Goal: Task Accomplishment & Management: Use online tool/utility

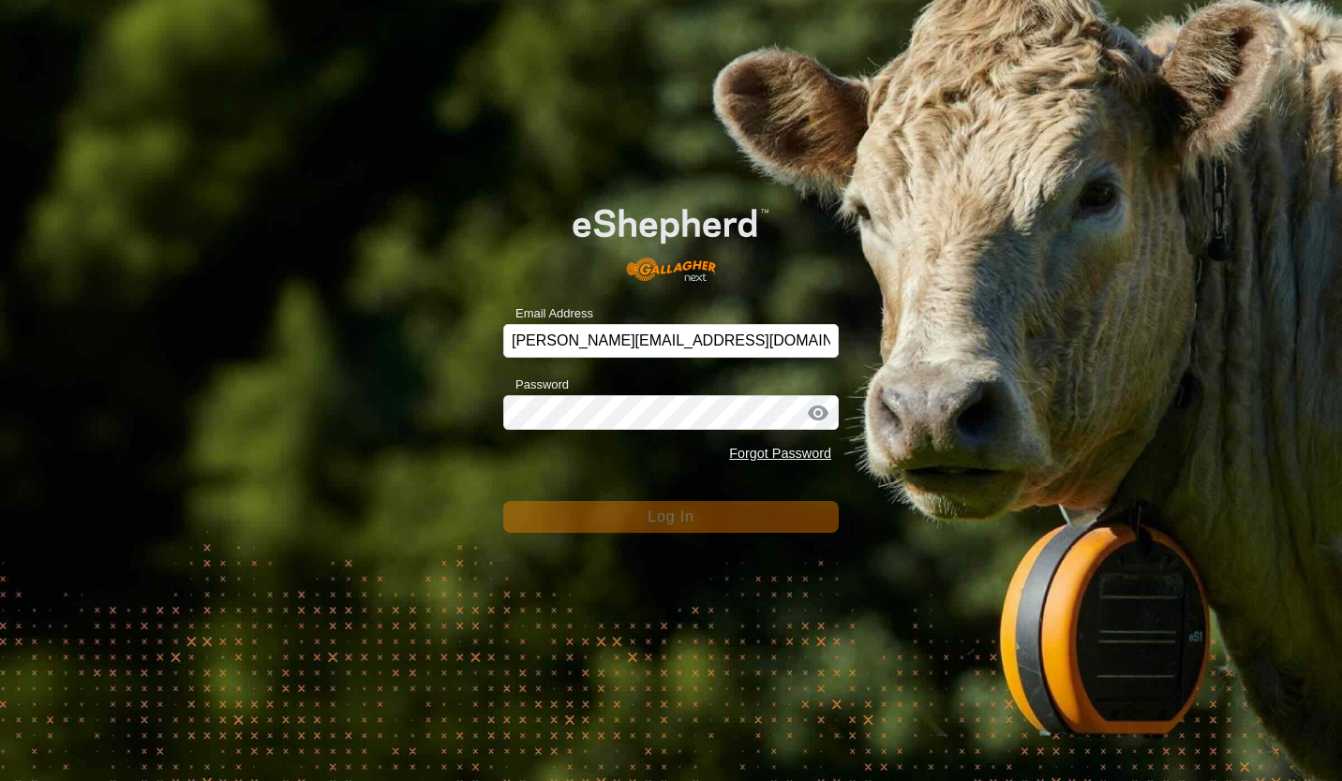
click at [338, 427] on div "Email Address [PERSON_NAME][EMAIL_ADDRESS][DOMAIN_NAME] Password Forgot Passwor…" at bounding box center [671, 390] width 1342 height 781
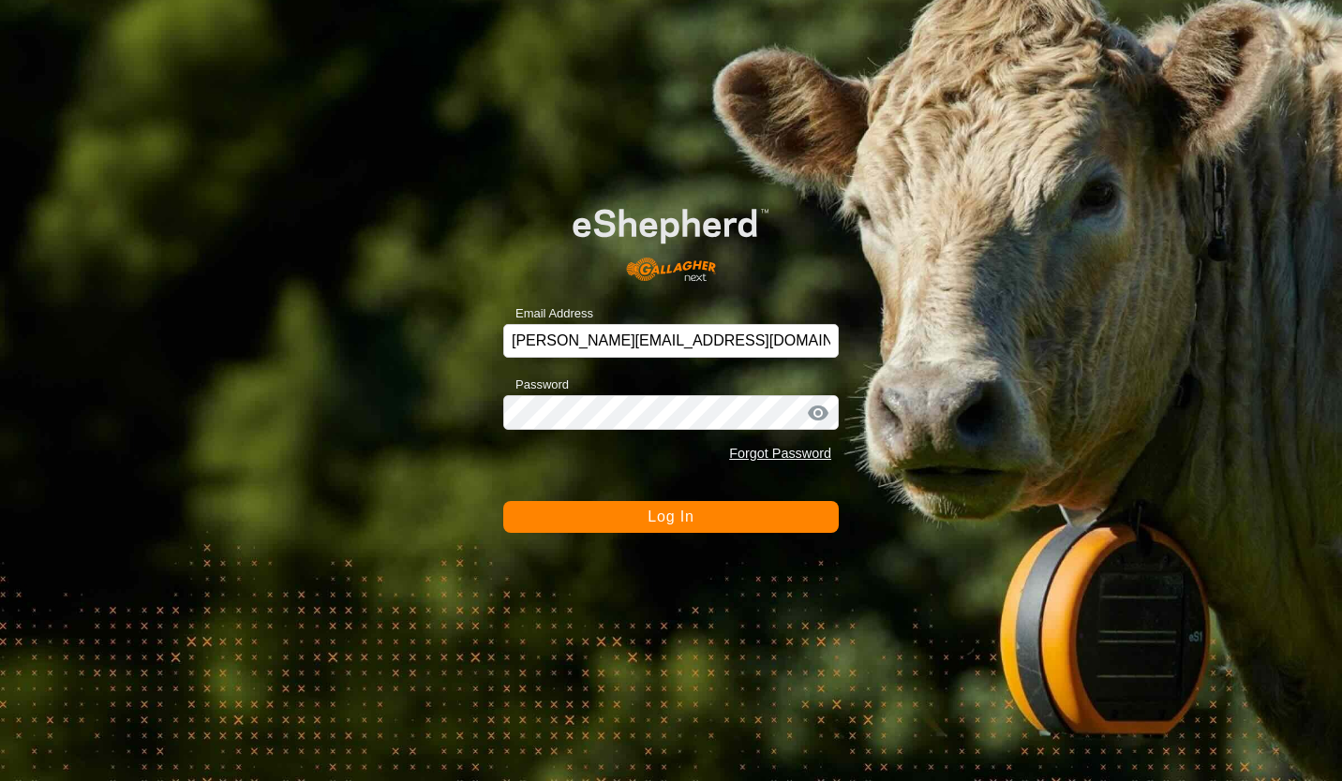
click at [598, 513] on button "Log In" at bounding box center [670, 517] width 335 height 32
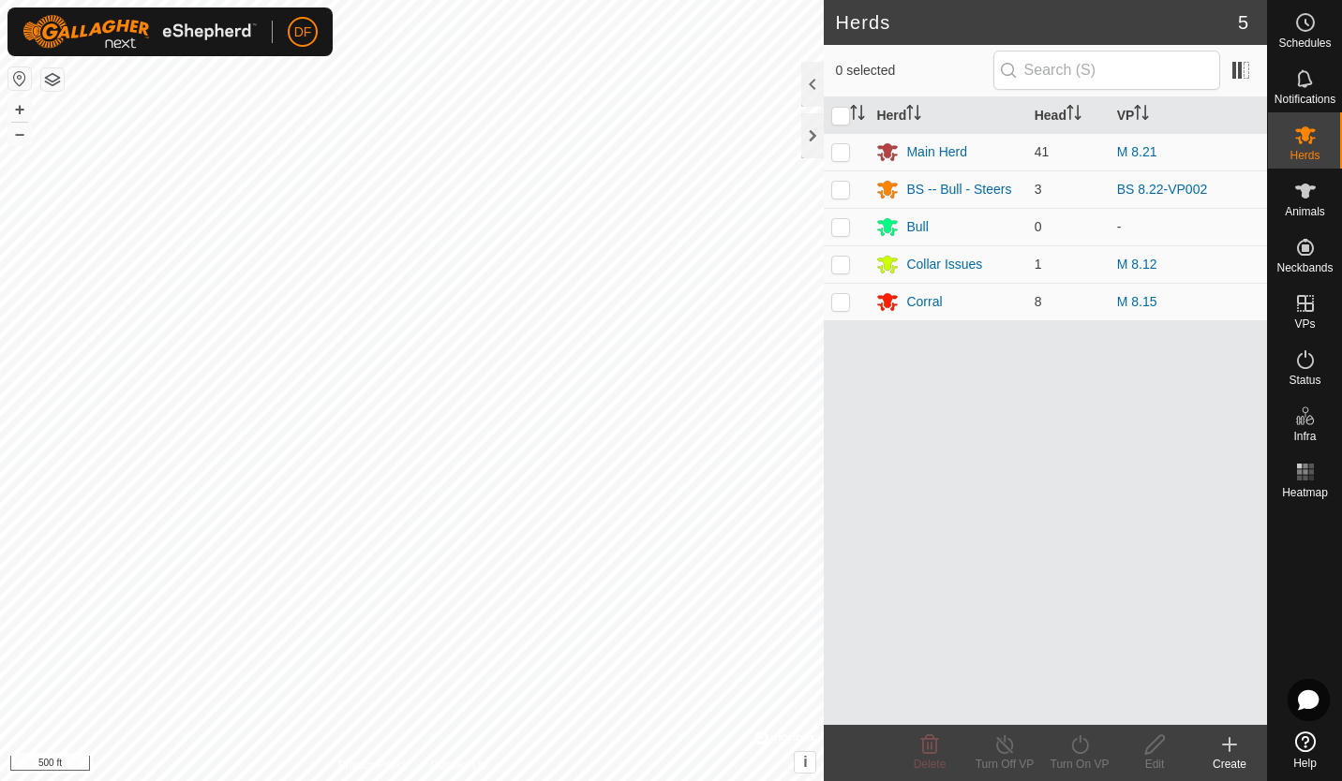
click at [626, 0] on html "DF Schedules Notifications Herds Animals Neckbands VPs Status Infra Heatmap Hel…" at bounding box center [671, 390] width 1342 height 781
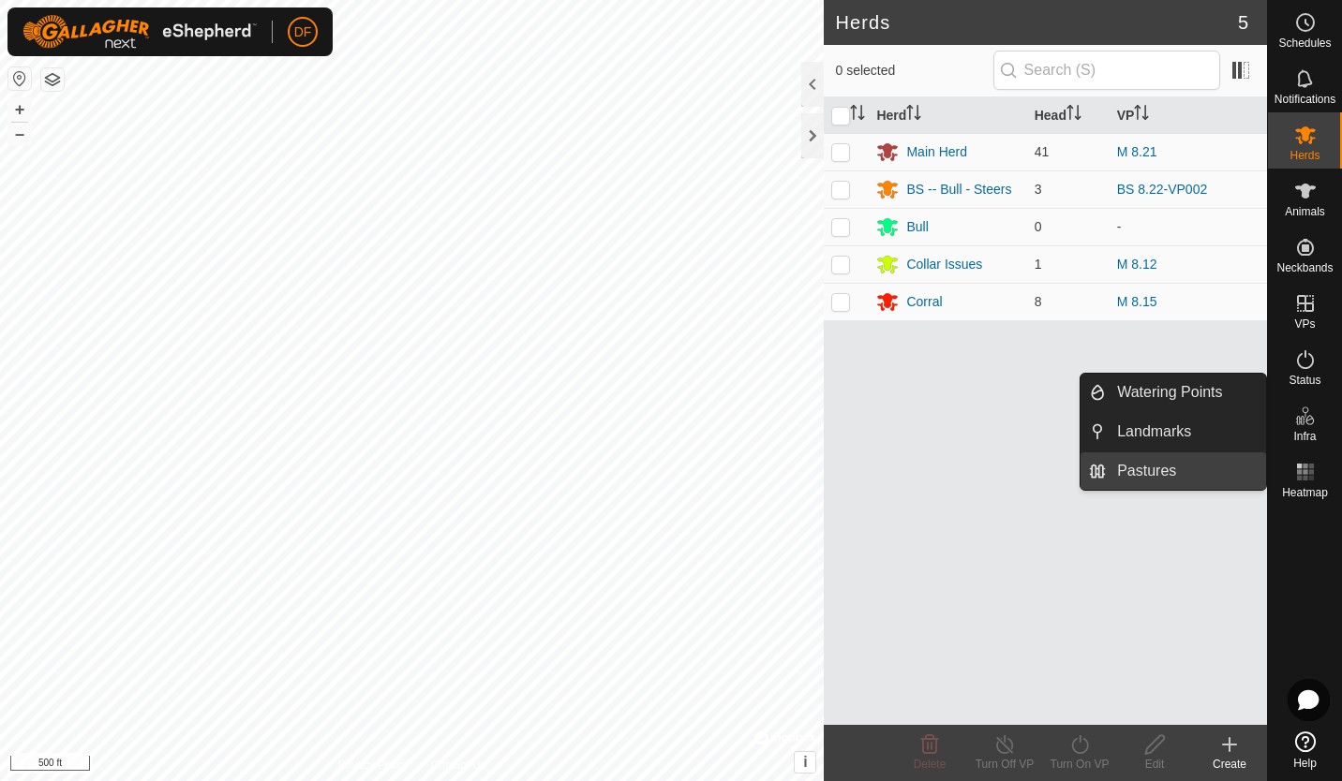
click at [1162, 474] on link "Pastures" at bounding box center [1186, 471] width 160 height 37
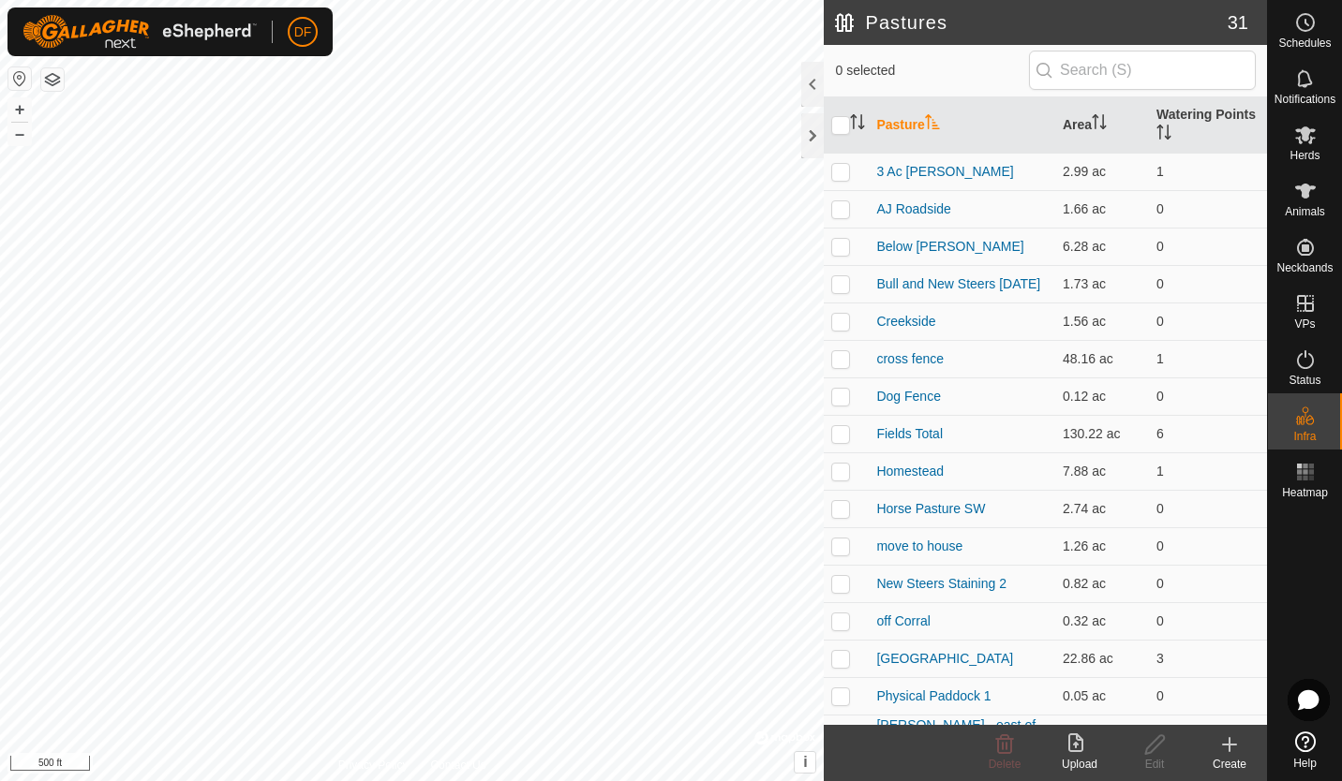
click at [1227, 747] on icon at bounding box center [1229, 745] width 22 height 22
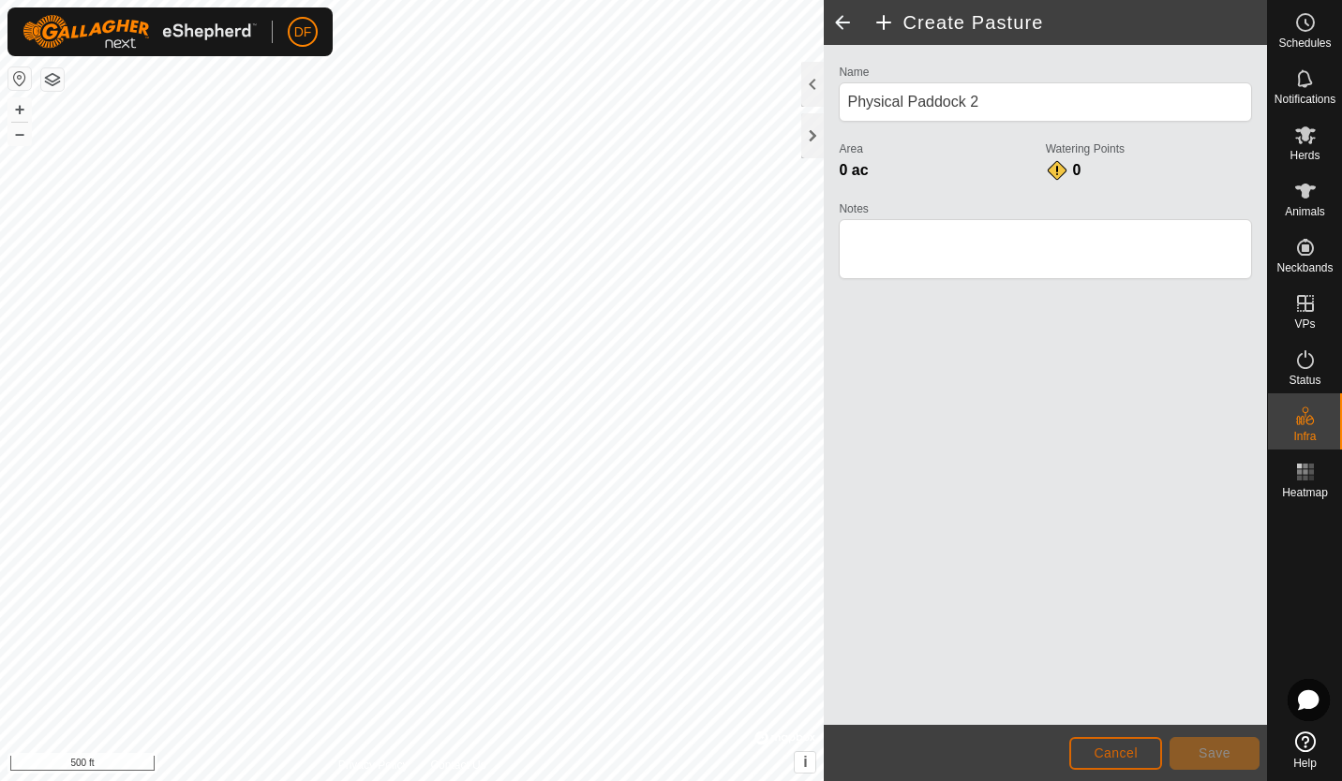
click at [1123, 748] on span "Cancel" at bounding box center [1115, 753] width 44 height 15
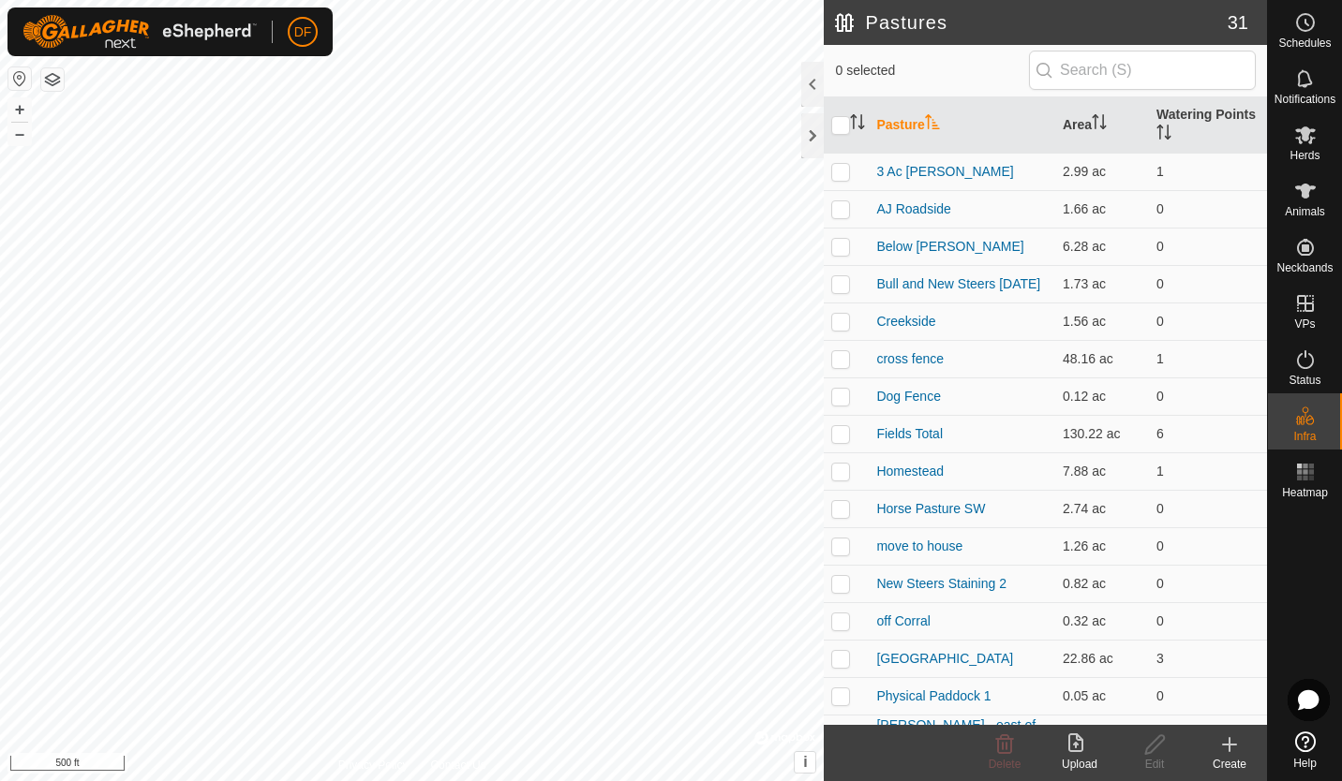
click at [1222, 754] on icon at bounding box center [1229, 745] width 22 height 22
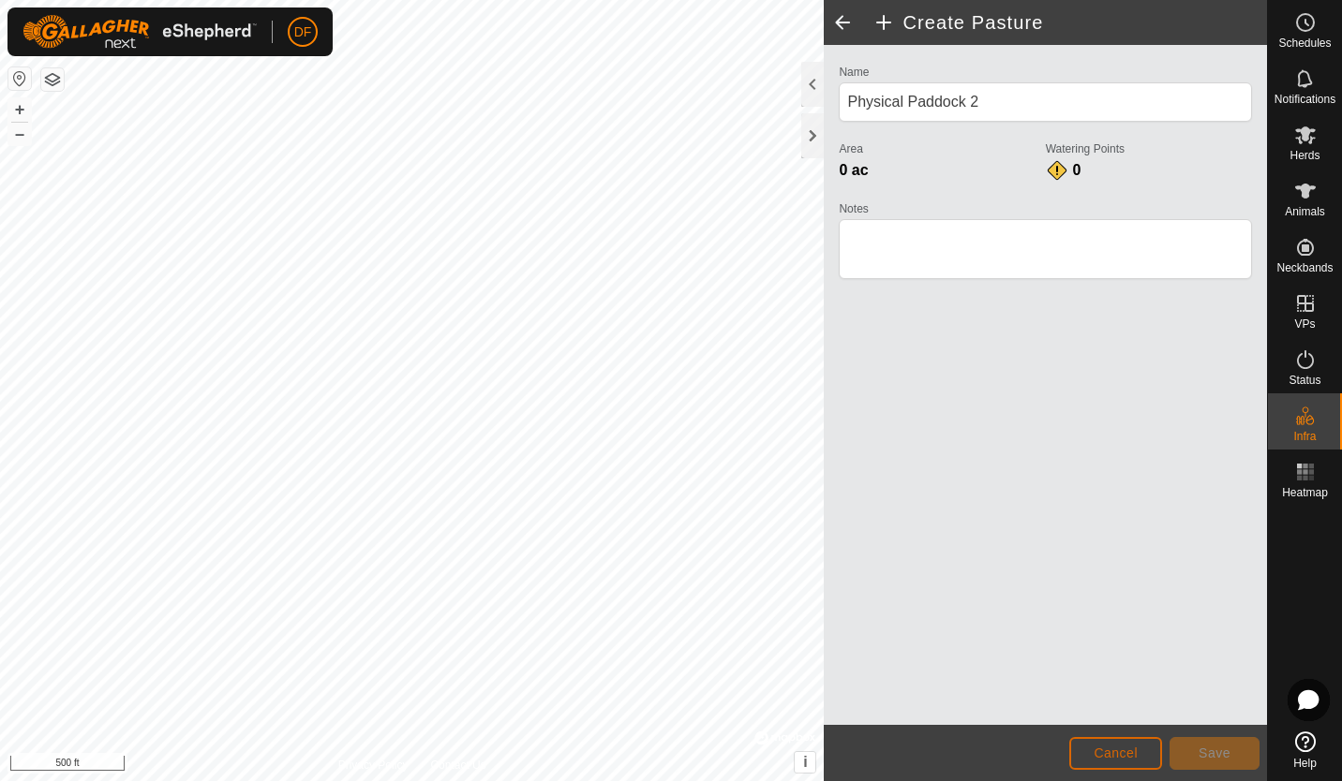
click at [1098, 746] on span "Cancel" at bounding box center [1115, 753] width 44 height 15
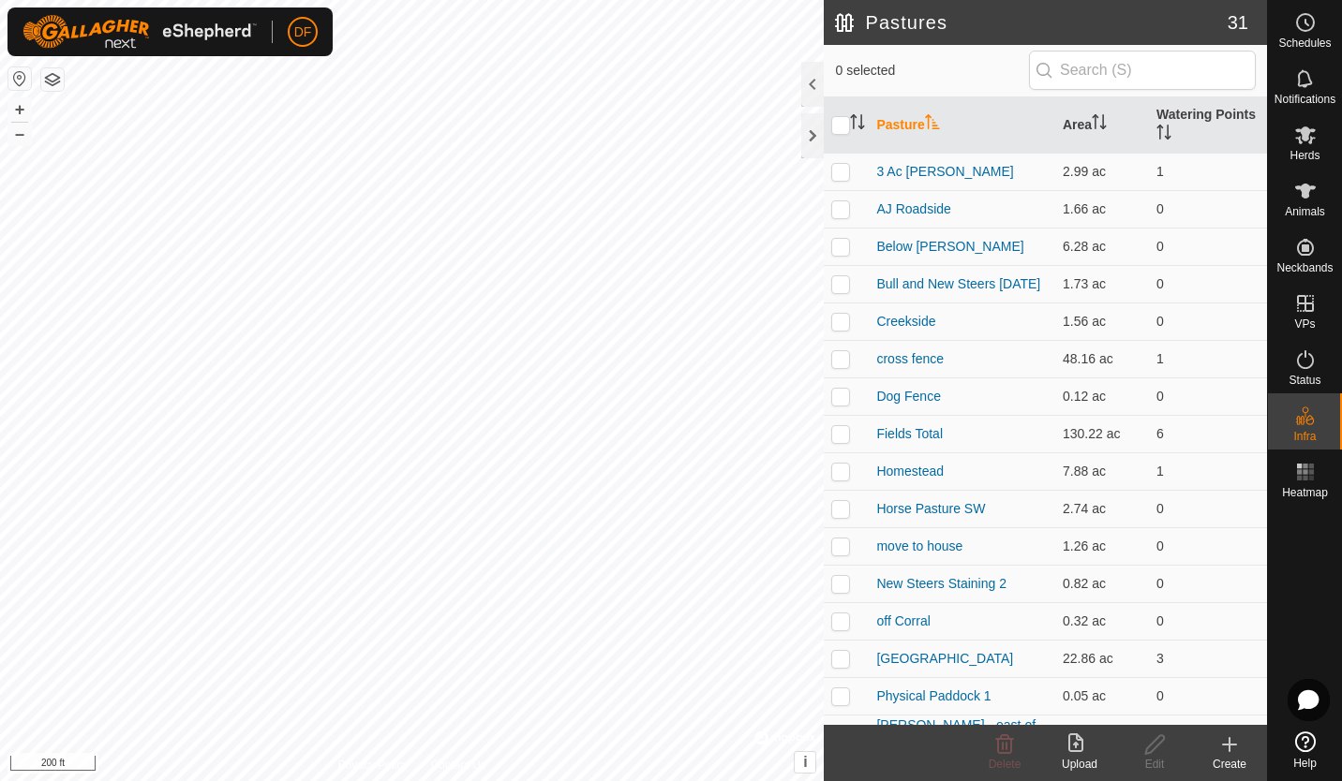
click at [1223, 745] on icon at bounding box center [1229, 745] width 13 height 0
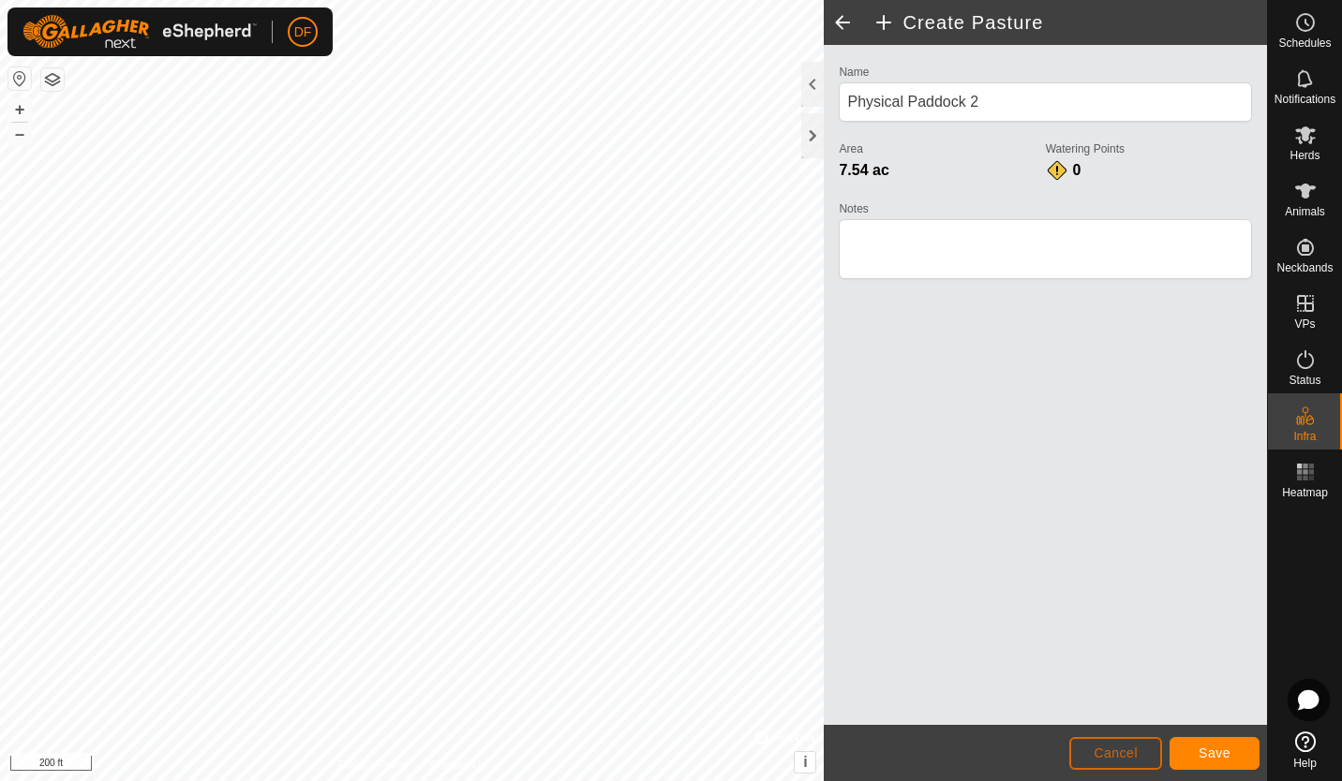
click at [1116, 751] on span "Cancel" at bounding box center [1115, 753] width 44 height 15
